Goal: Information Seeking & Learning: Find contact information

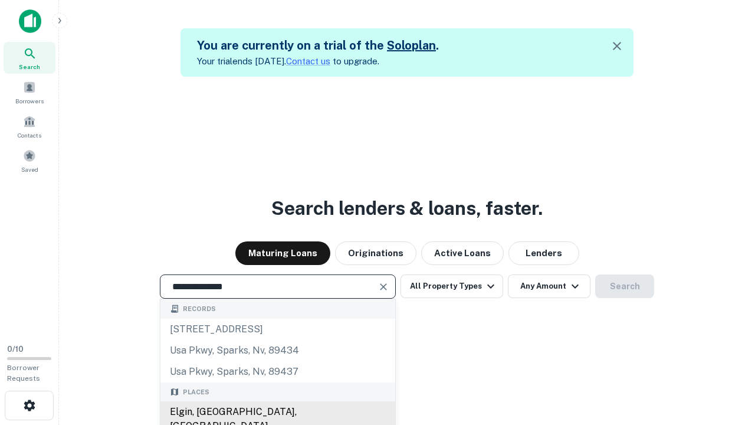
click at [277, 412] on div "Elgin, [GEOGRAPHIC_DATA], [GEOGRAPHIC_DATA]" at bounding box center [277, 418] width 235 height 35
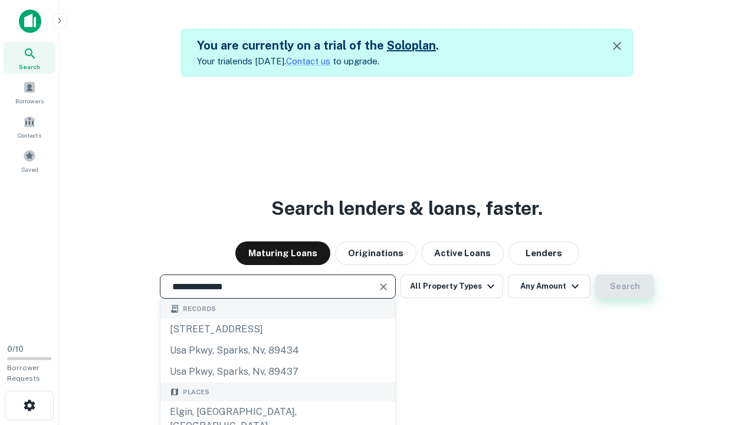
type input "**********"
click at [595, 274] on button "Search" at bounding box center [624, 286] width 59 height 24
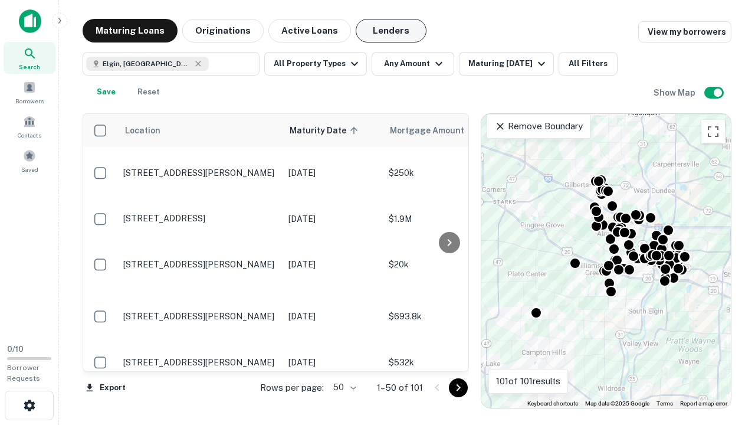
click at [391, 31] on button "Lenders" at bounding box center [391, 31] width 71 height 24
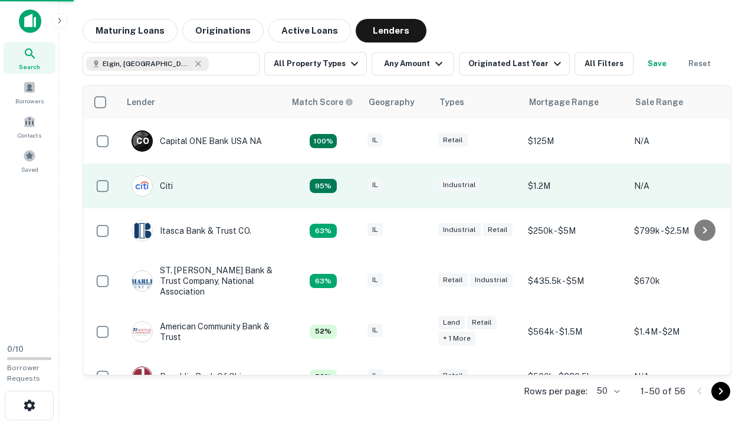
click at [419, 186] on div "IL" at bounding box center [397, 186] width 59 height 16
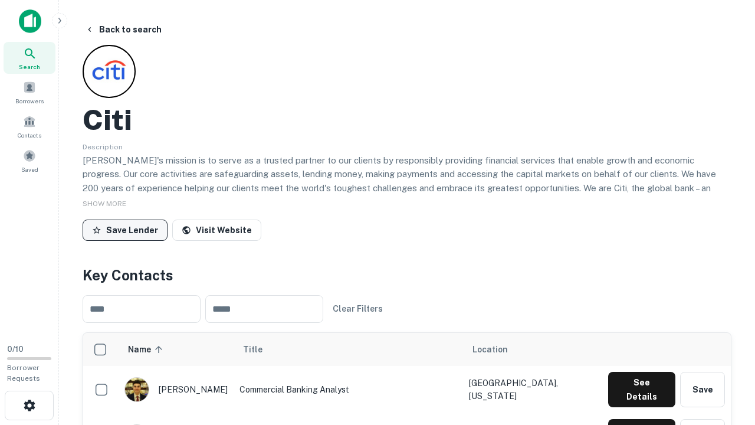
click at [125, 230] on button "Save Lender" at bounding box center [125, 229] width 85 height 21
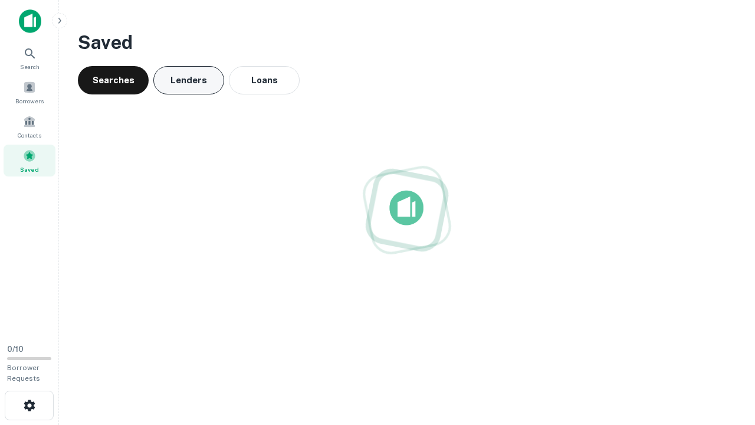
click at [189, 80] on button "Lenders" at bounding box center [188, 80] width 71 height 28
